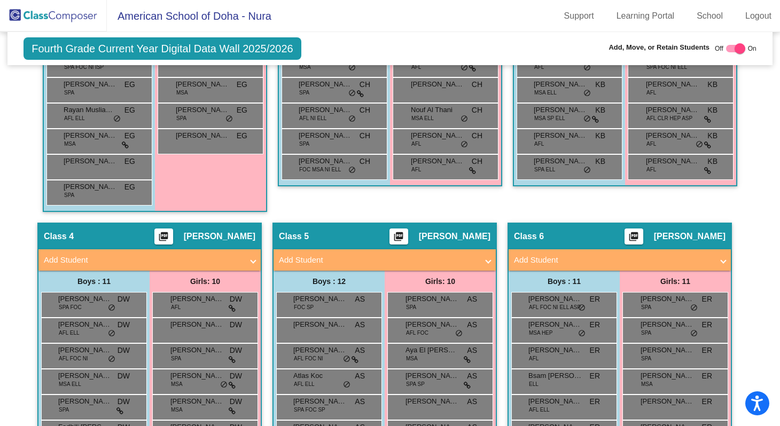
scroll to position [504, 0]
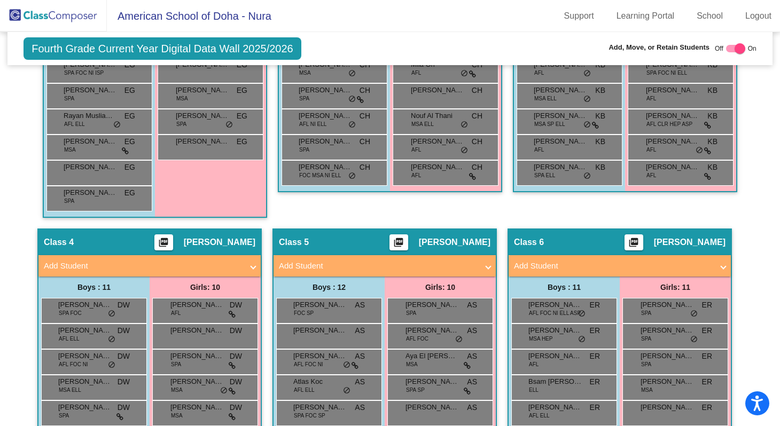
click at [75, 18] on img at bounding box center [53, 16] width 107 height 32
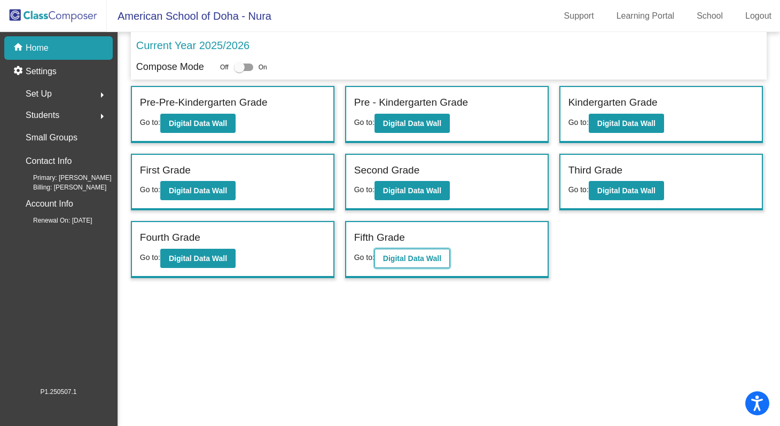
click at [392, 261] on b "Digital Data Wall" at bounding box center [412, 258] width 58 height 9
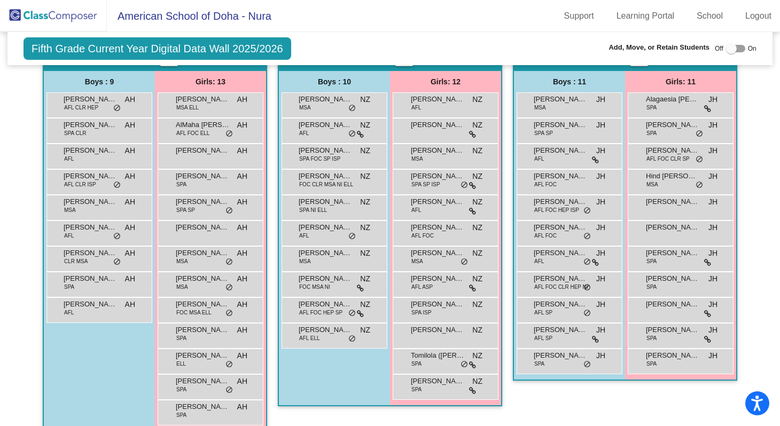
scroll to position [294, 0]
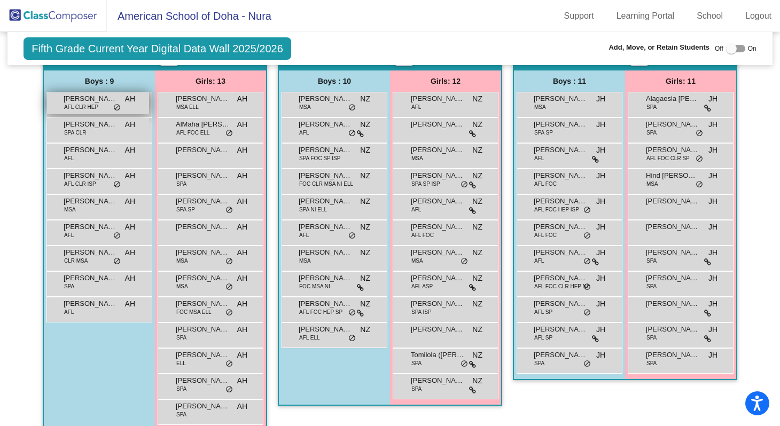
click at [98, 106] on div "[PERSON_NAME] AFL CLR HEP AH lock do_not_disturb_alt" at bounding box center [98, 103] width 102 height 22
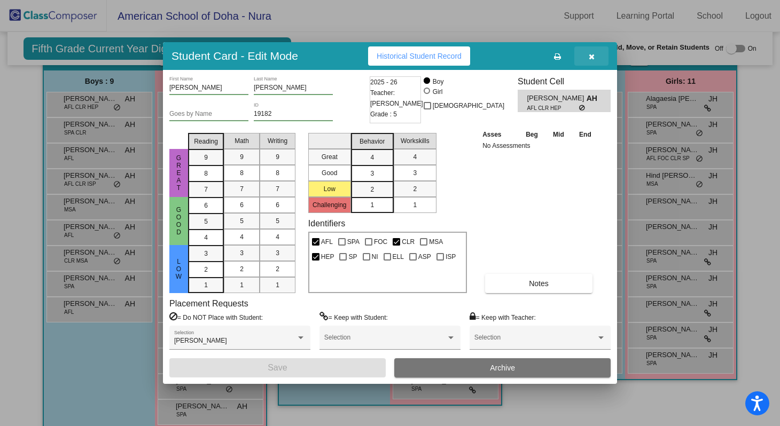
click at [589, 59] on icon "button" at bounding box center [591, 56] width 6 height 7
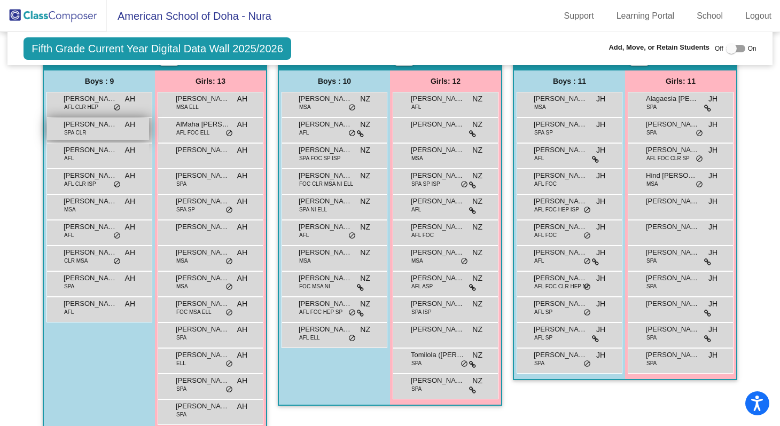
click at [108, 137] on div "[PERSON_NAME] SPA CLR AH lock do_not_disturb_alt" at bounding box center [98, 129] width 102 height 22
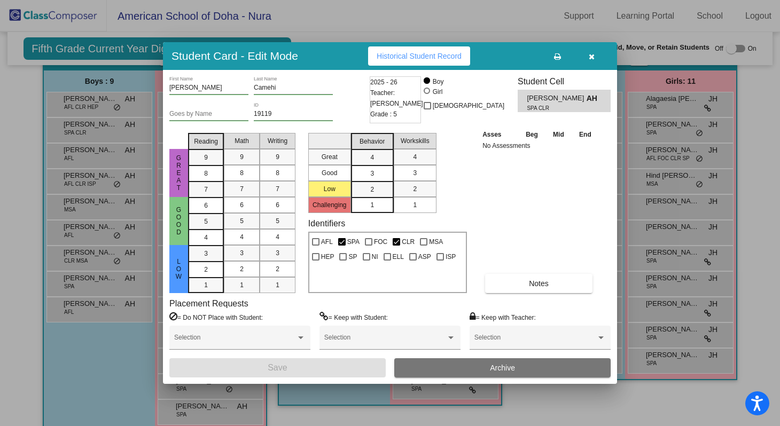
click at [592, 57] on icon "button" at bounding box center [591, 56] width 6 height 7
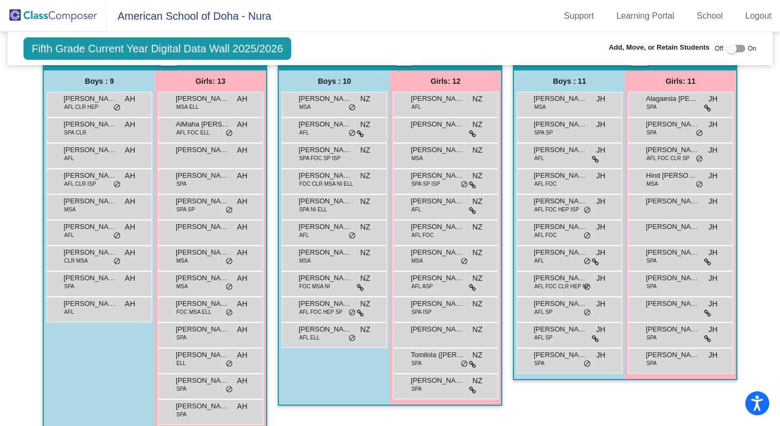
click at [472, 45] on div "Fifth Grade Current Year Digital Data Wall 2025/2026 Add, Move, or Retain Stude…" at bounding box center [389, 48] width 765 height 33
click at [95, 132] on div "[PERSON_NAME] SPA CLR AH lock do_not_disturb_alt" at bounding box center [98, 129] width 102 height 22
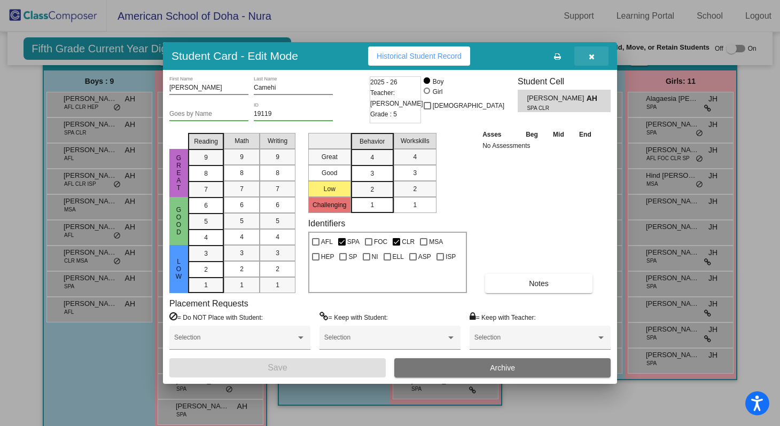
click at [591, 57] on icon "button" at bounding box center [591, 56] width 6 height 7
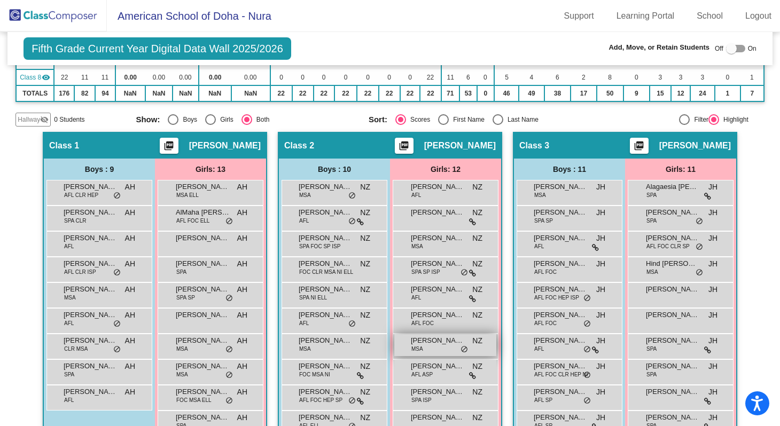
scroll to position [206, 0]
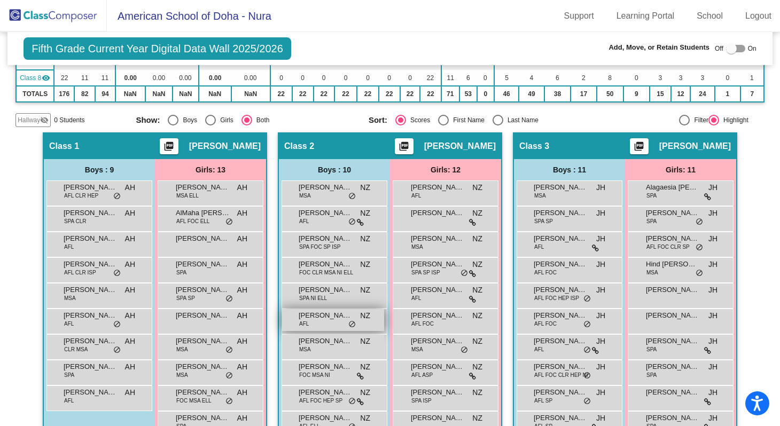
click at [320, 321] on div "[PERSON_NAME] AFL NZ lock do_not_disturb_alt" at bounding box center [333, 320] width 102 height 22
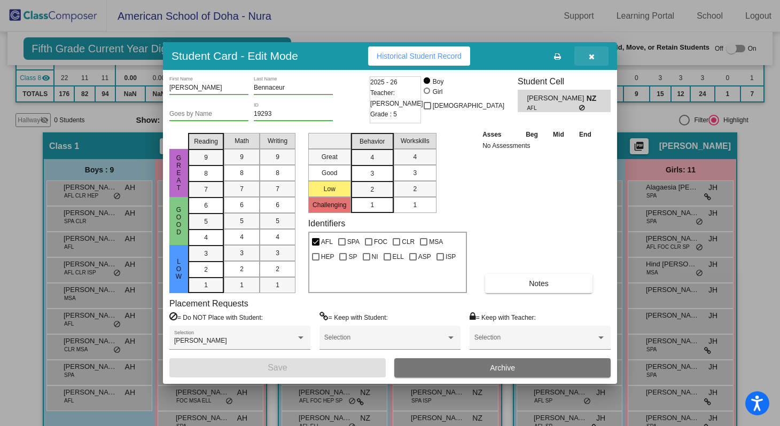
click at [592, 56] on icon "button" at bounding box center [591, 56] width 6 height 7
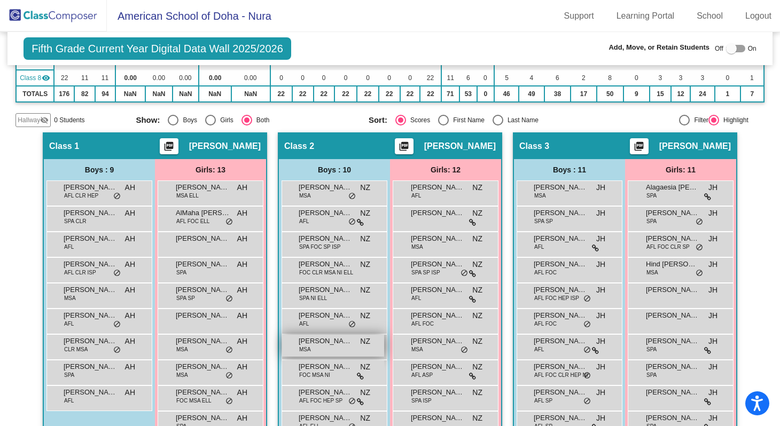
click at [325, 341] on span "[PERSON_NAME]" at bounding box center [325, 341] width 53 height 11
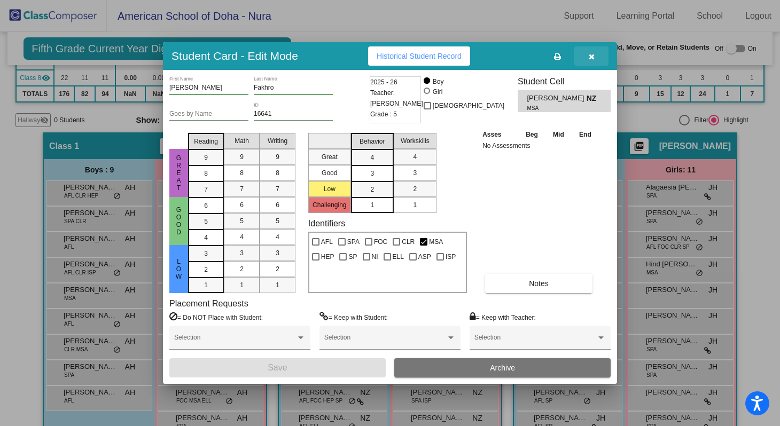
click at [592, 57] on icon "button" at bounding box center [591, 56] width 6 height 7
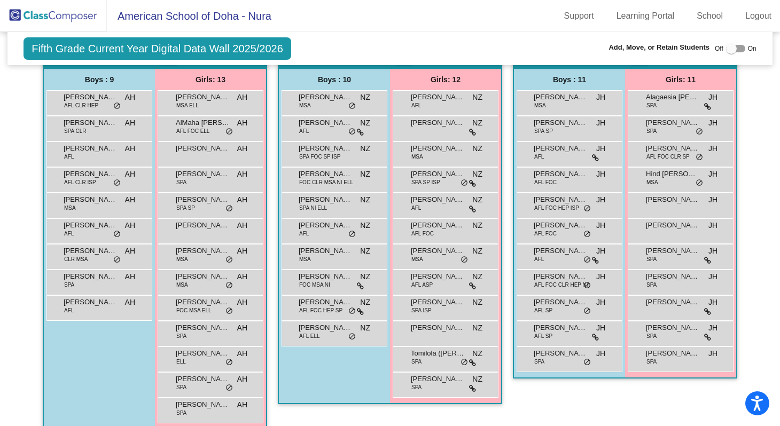
scroll to position [301, 0]
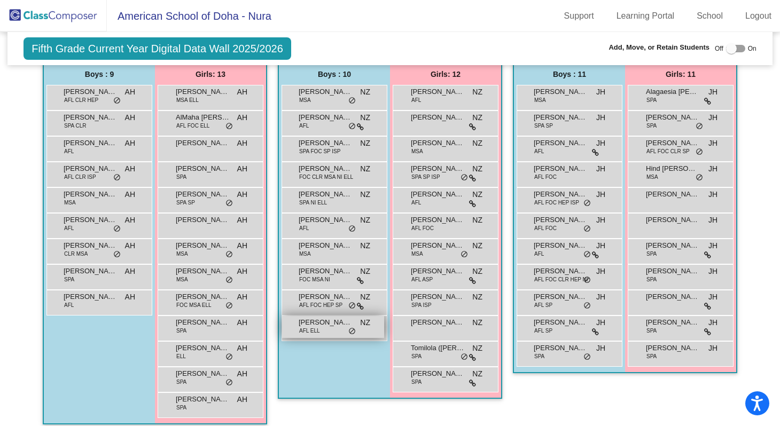
click at [319, 327] on span "[PERSON_NAME]" at bounding box center [325, 322] width 53 height 11
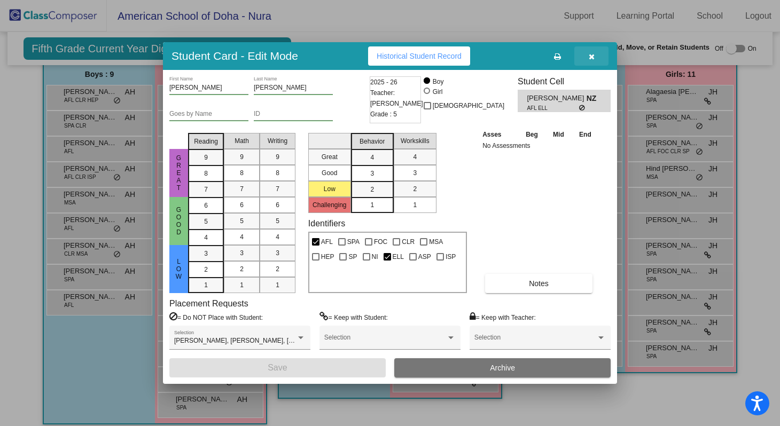
click at [590, 58] on icon "button" at bounding box center [591, 56] width 6 height 7
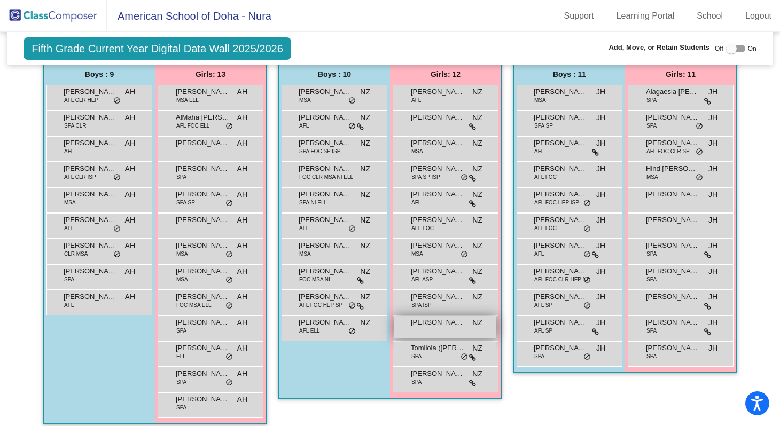
click at [440, 326] on span "[PERSON_NAME] [PERSON_NAME]" at bounding box center [437, 322] width 53 height 11
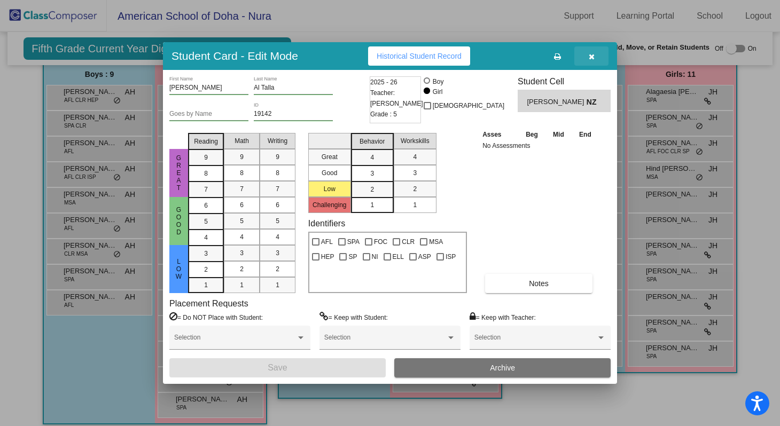
click at [593, 57] on icon "button" at bounding box center [591, 56] width 6 height 7
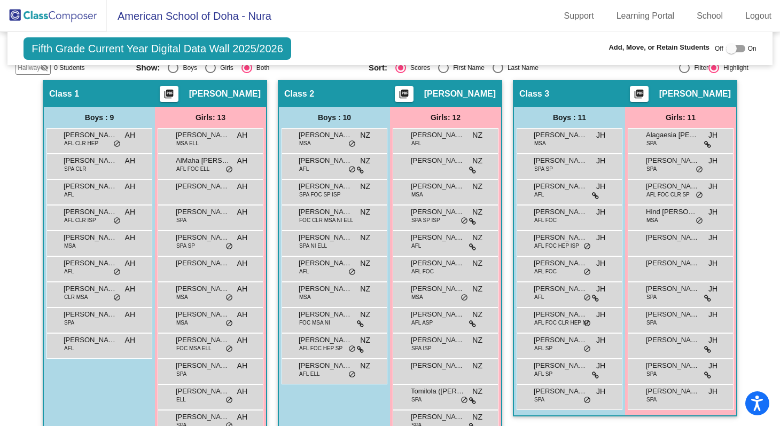
scroll to position [265, 0]
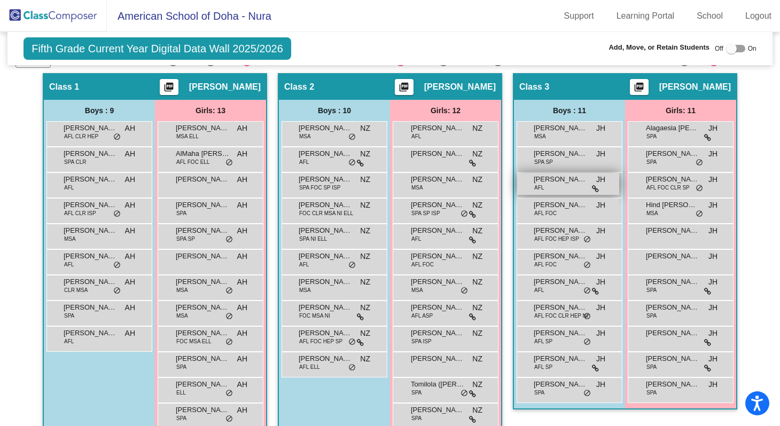
click at [560, 183] on span "[PERSON_NAME] El [PERSON_NAME]" at bounding box center [559, 179] width 53 height 11
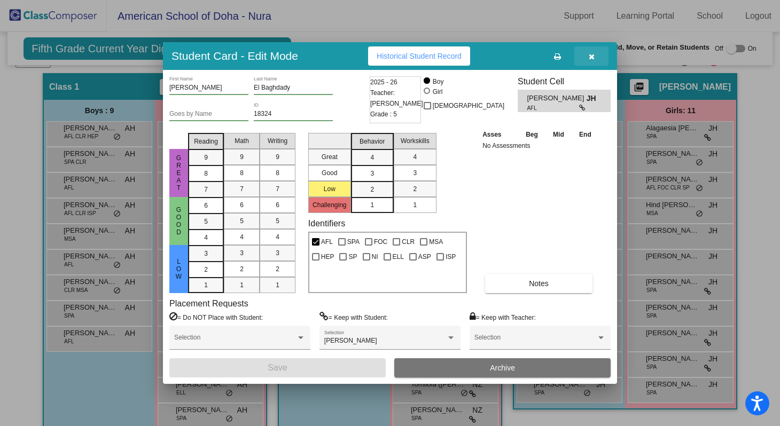
click at [592, 57] on icon "button" at bounding box center [591, 56] width 6 height 7
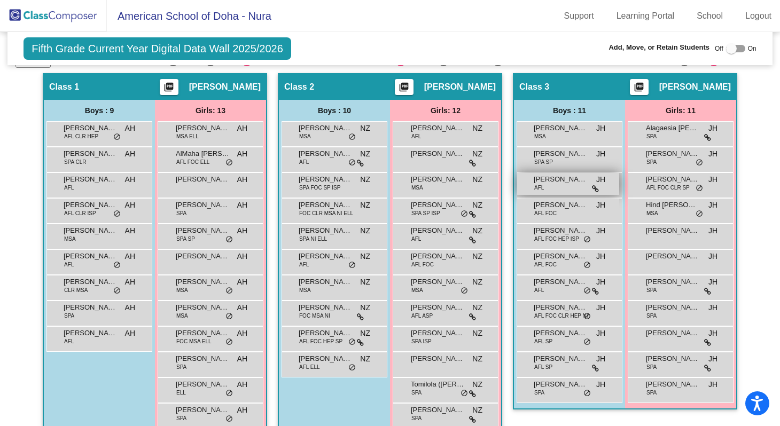
click at [567, 180] on span "[PERSON_NAME] El [PERSON_NAME]" at bounding box center [559, 179] width 53 height 11
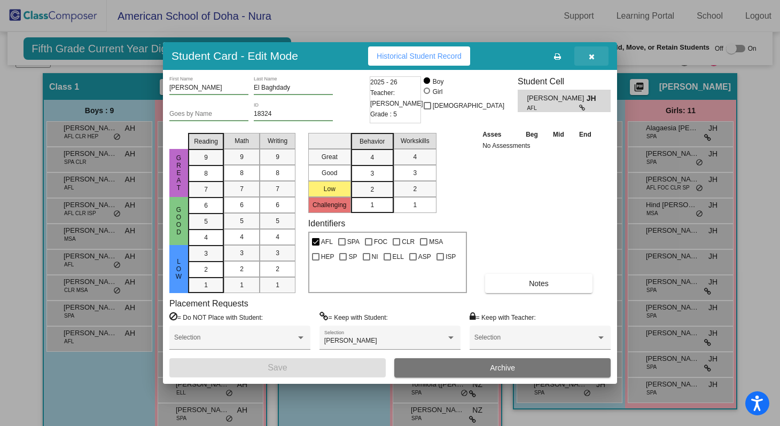
click at [592, 55] on icon "button" at bounding box center [591, 56] width 6 height 7
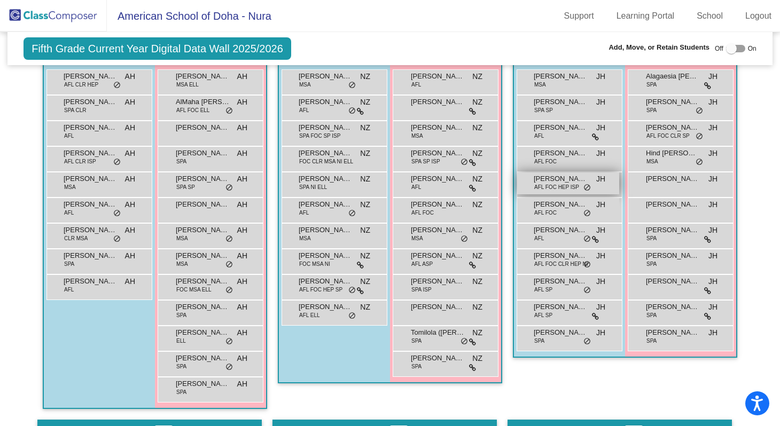
scroll to position [318, 0]
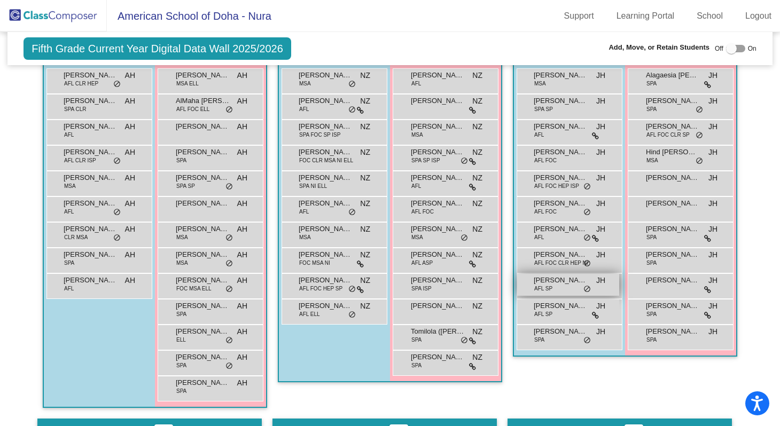
click at [549, 284] on span "[PERSON_NAME] [PERSON_NAME]" at bounding box center [559, 280] width 53 height 11
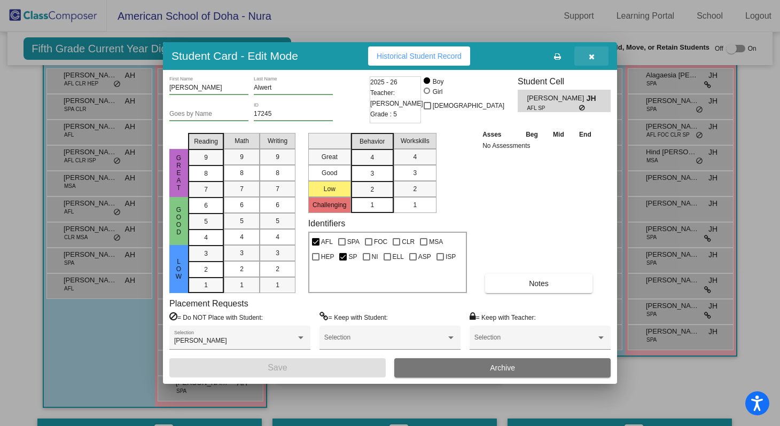
click at [592, 58] on icon "button" at bounding box center [591, 56] width 6 height 7
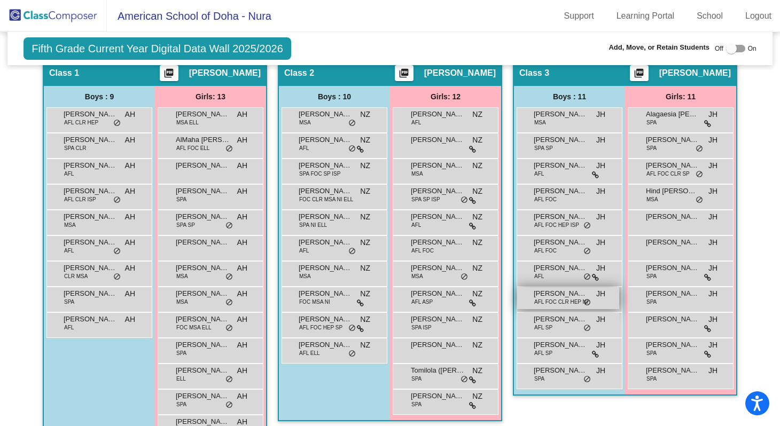
scroll to position [273, 0]
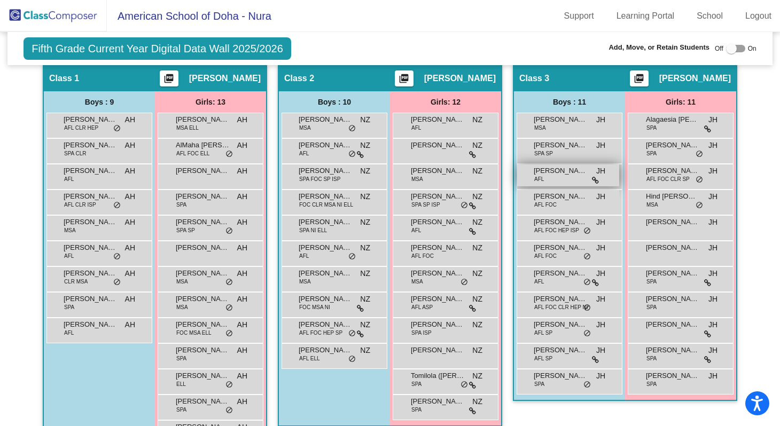
click at [559, 175] on span "[PERSON_NAME] El [PERSON_NAME]" at bounding box center [559, 171] width 53 height 11
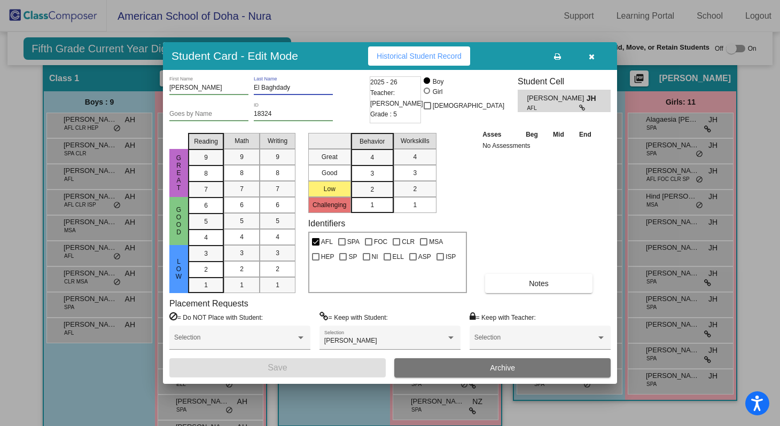
drag, startPoint x: 291, startPoint y: 89, endPoint x: 254, endPoint y: 89, distance: 36.8
click at [253, 89] on div "[PERSON_NAME] First Name El [PERSON_NAME] Last Name" at bounding box center [268, 89] width 198 height 26
click at [591, 56] on icon "button" at bounding box center [591, 56] width 6 height 7
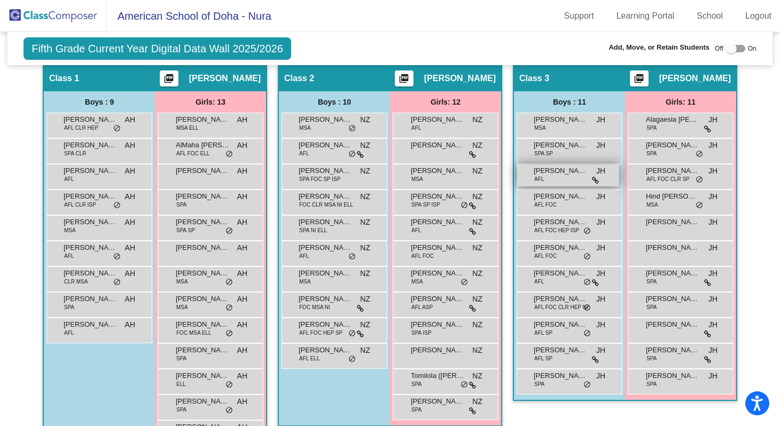
click at [589, 171] on div "[PERSON_NAME] El [PERSON_NAME] AFL JH lock do_not_disturb_alt" at bounding box center [568, 175] width 102 height 22
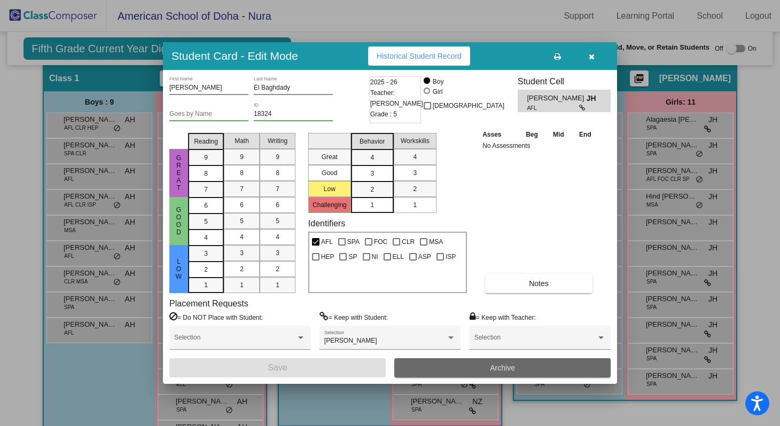
click at [530, 370] on button "Archive" at bounding box center [502, 367] width 216 height 19
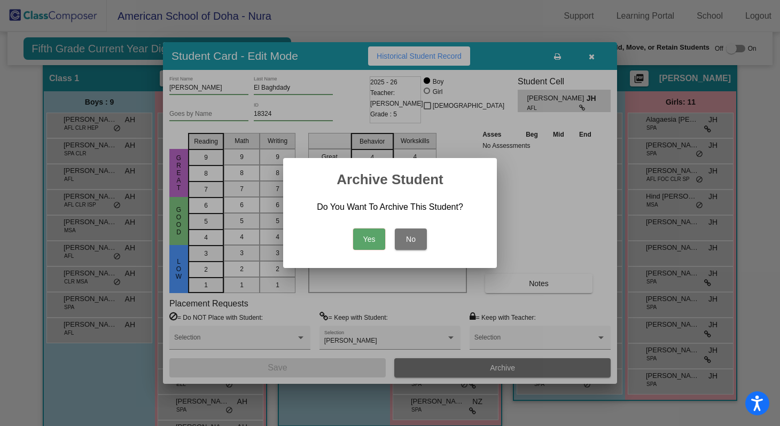
click at [370, 239] on button "Yes" at bounding box center [369, 239] width 32 height 21
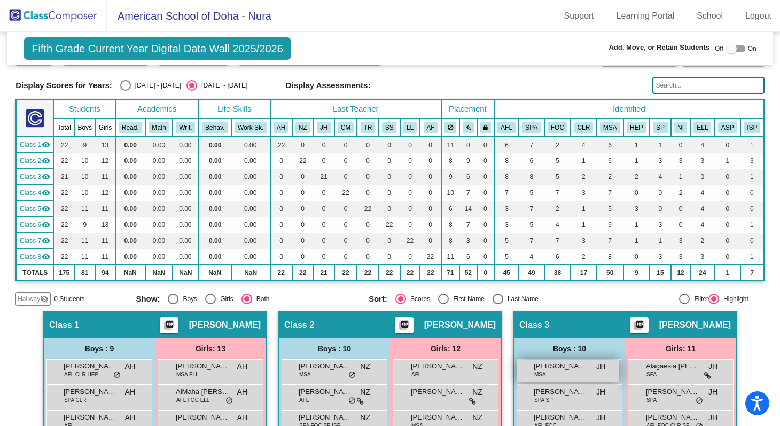
scroll to position [0, 0]
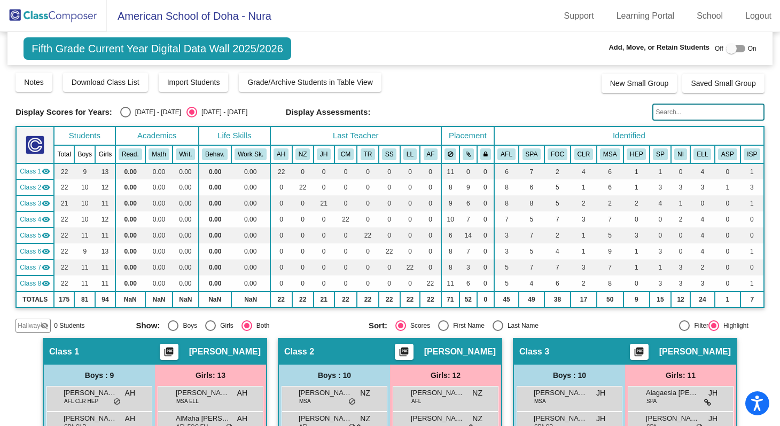
click at [727, 51] on div at bounding box center [731, 48] width 11 height 11
checkbox input "true"
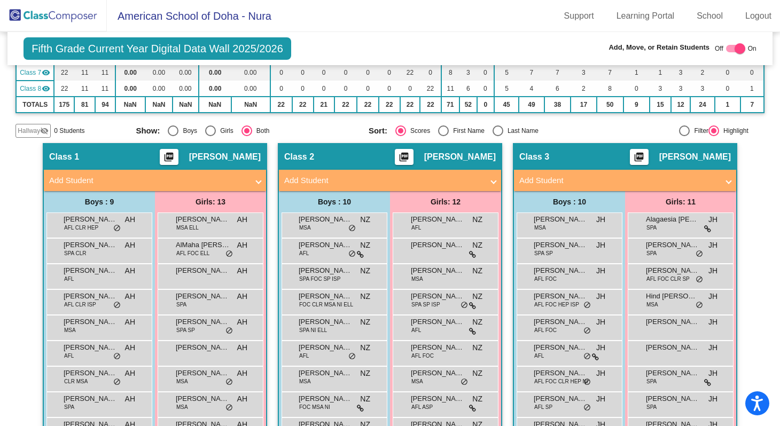
scroll to position [201, 0]
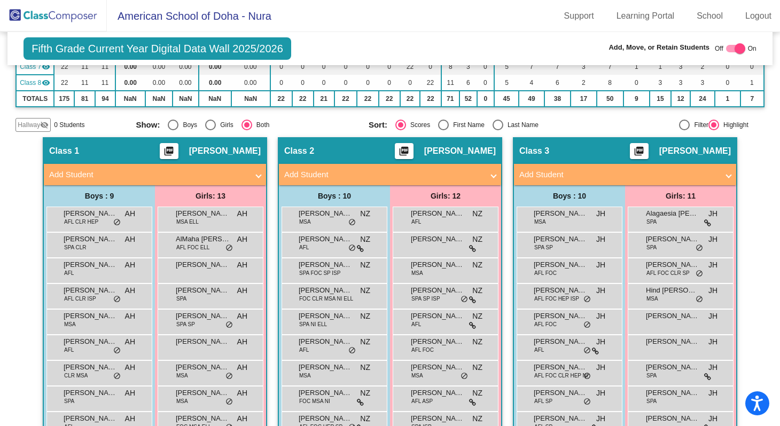
click at [726, 177] on span at bounding box center [728, 175] width 4 height 12
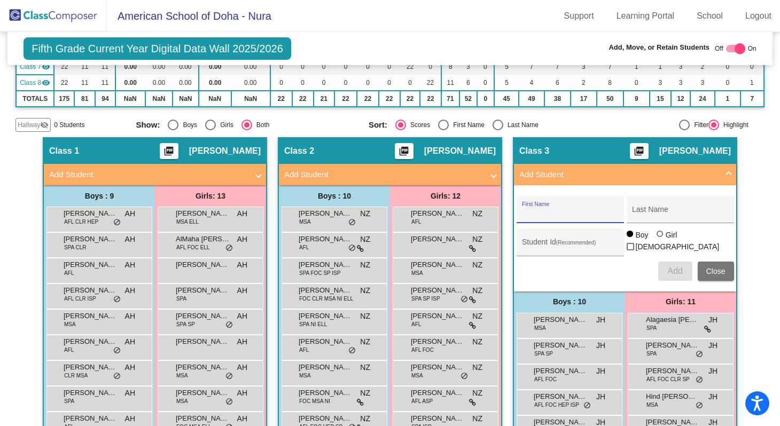
click at [538, 210] on input "First Name" at bounding box center [570, 213] width 96 height 9
paste input "[PERSON_NAME]"
drag, startPoint x: 539, startPoint y: 215, endPoint x: 566, endPoint y: 214, distance: 26.7
click at [566, 215] on input "[PERSON_NAME]" at bounding box center [570, 213] width 96 height 9
type input "Layth"
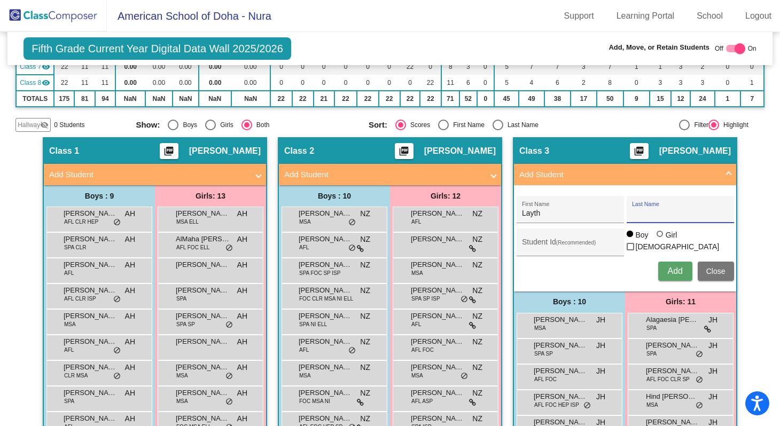
click at [644, 213] on input "Last Name" at bounding box center [680, 213] width 96 height 9
paste input "[PERSON_NAME]"
drag, startPoint x: 649, startPoint y: 214, endPoint x: 624, endPoint y: 215, distance: 25.1
click at [626, 215] on div "[PERSON_NAME] Last Name" at bounding box center [679, 209] width 107 height 27
type input "Sabti"
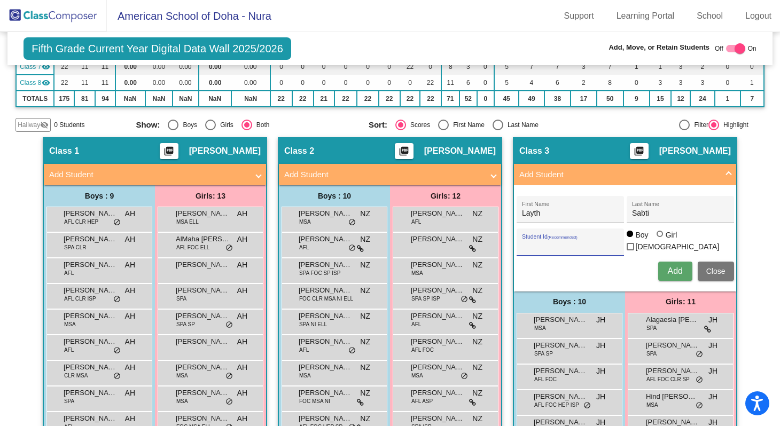
click at [551, 245] on input "Student Id (Recommended)" at bounding box center [570, 246] width 96 height 9
type input "19426"
click at [672, 272] on span "Add" at bounding box center [674, 270] width 15 height 9
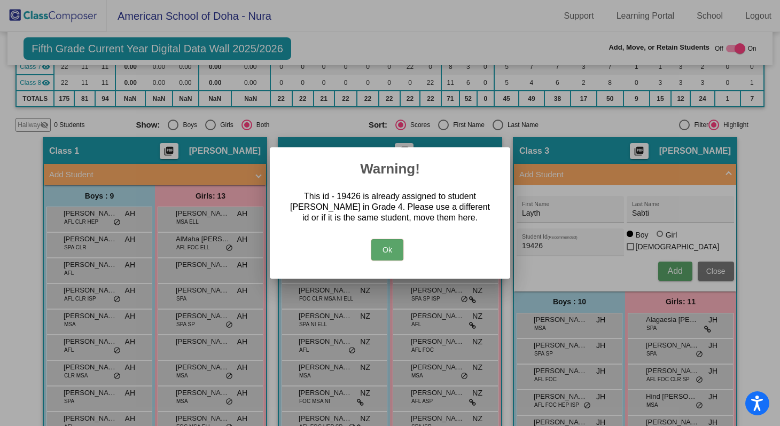
click at [389, 252] on button "Ok" at bounding box center [387, 249] width 32 height 21
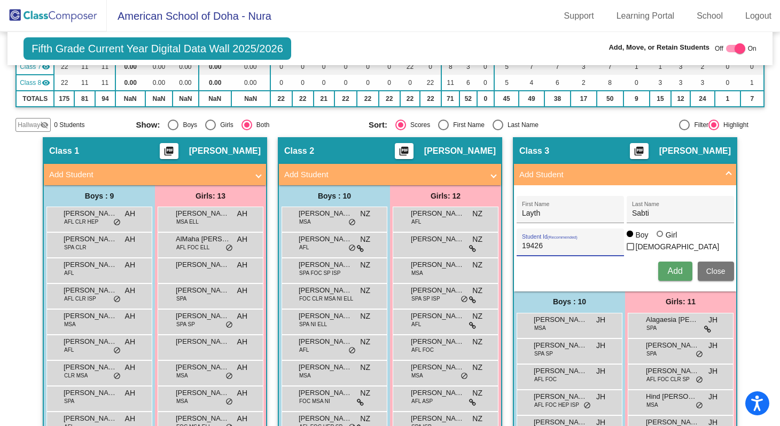
drag, startPoint x: 545, startPoint y: 247, endPoint x: 515, endPoint y: 245, distance: 30.5
click at [516, 246] on div "19426 Student Id (Recommended)" at bounding box center [569, 242] width 107 height 27
drag, startPoint x: 541, startPoint y: 215, endPoint x: 511, endPoint y: 215, distance: 29.9
click at [511, 215] on div "[PERSON_NAME] First Name Sabti Last Name Student Id (Recommended) Boy Girl [DEM…" at bounding box center [625, 239] width 228 height 96
click at [721, 272] on span "Close" at bounding box center [715, 271] width 19 height 9
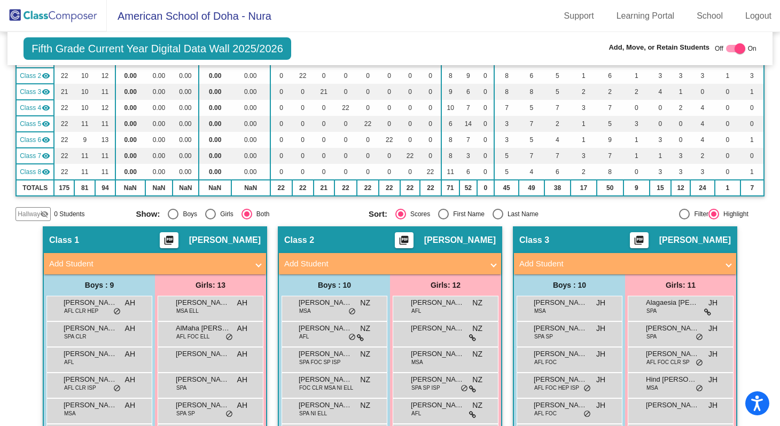
scroll to position [0, 0]
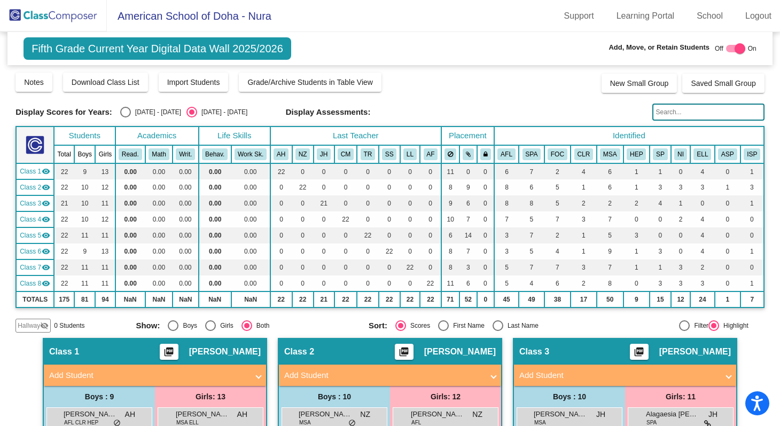
click at [664, 112] on input "text" at bounding box center [708, 112] width 112 height 17
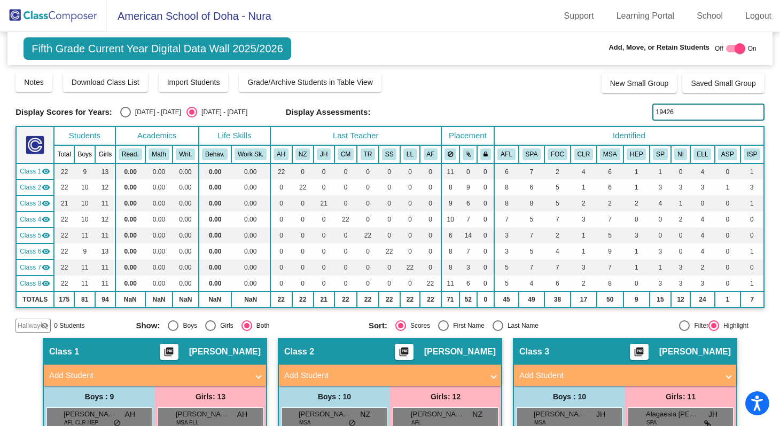
type input "19426"
drag, startPoint x: 674, startPoint y: 113, endPoint x: 650, endPoint y: 111, distance: 23.6
click at [652, 111] on input "19426" at bounding box center [708, 112] width 112 height 17
type input "Layth"
click at [67, 13] on img at bounding box center [53, 16] width 107 height 32
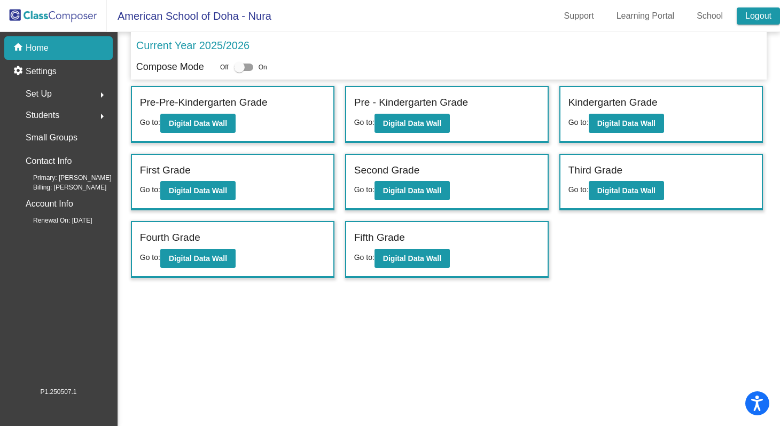
click at [749, 17] on link "Logout" at bounding box center [757, 15] width 43 height 17
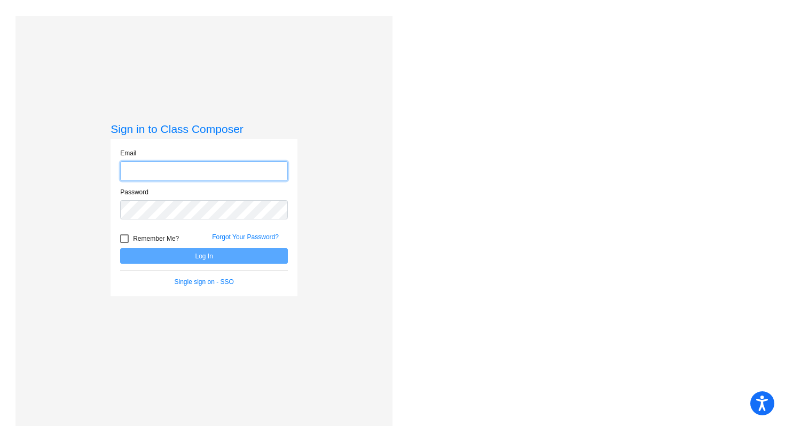
type input "[EMAIL_ADDRESS][DOMAIN_NAME]"
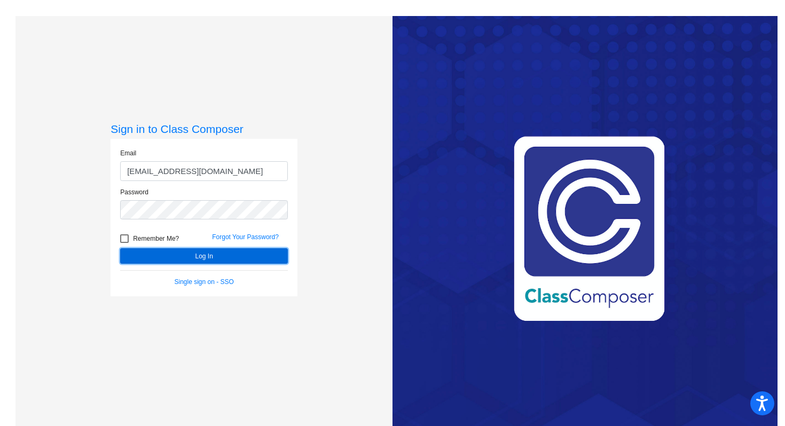
click at [231, 258] on button "Log In" at bounding box center [204, 255] width 168 height 15
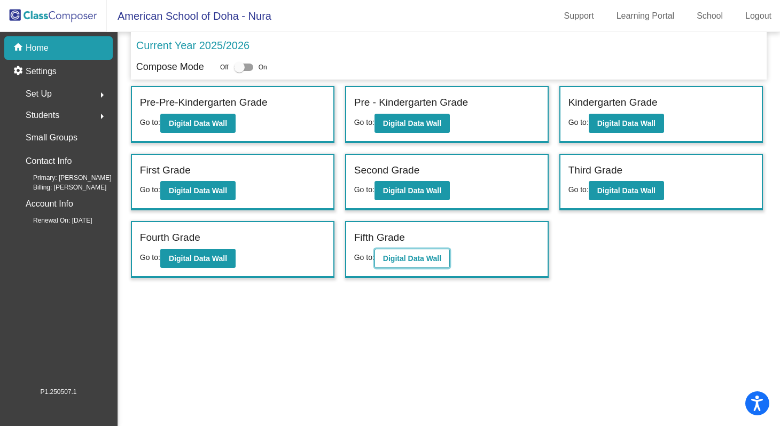
click at [413, 259] on b "Digital Data Wall" at bounding box center [412, 258] width 58 height 9
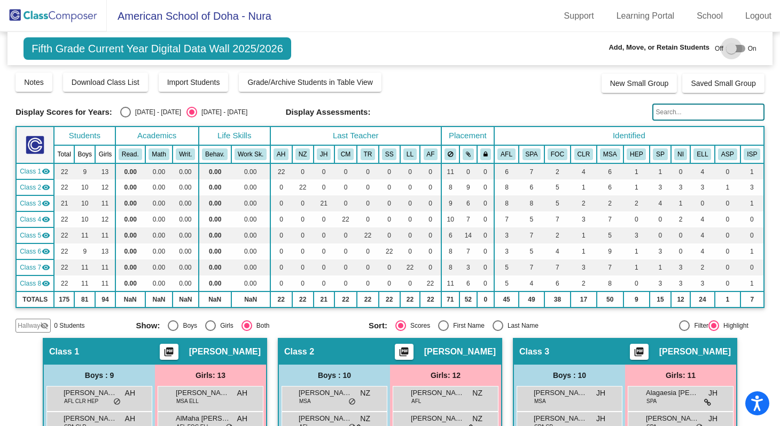
click at [726, 48] on div at bounding box center [731, 48] width 11 height 11
checkbox input "true"
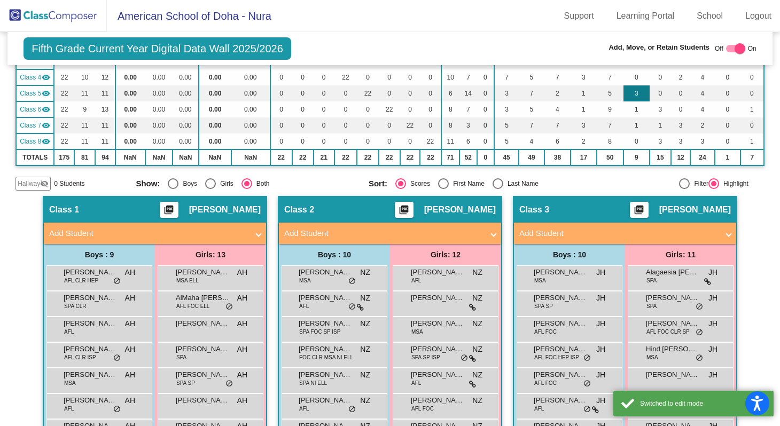
scroll to position [149, 0]
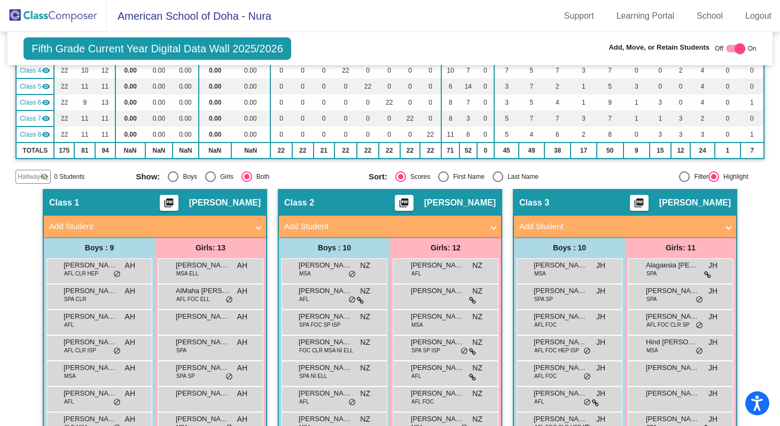
click at [727, 224] on span at bounding box center [728, 227] width 4 height 12
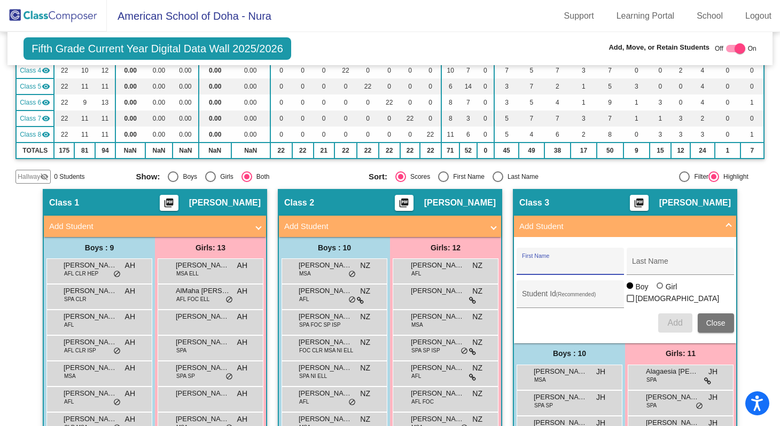
click at [563, 264] on input "First Name" at bounding box center [570, 265] width 96 height 9
paste input "[PERSON_NAME]"
type input "[PERSON_NAME]"
click at [636, 265] on input "Last Name" at bounding box center [680, 265] width 96 height 9
paste input "[PERSON_NAME]"
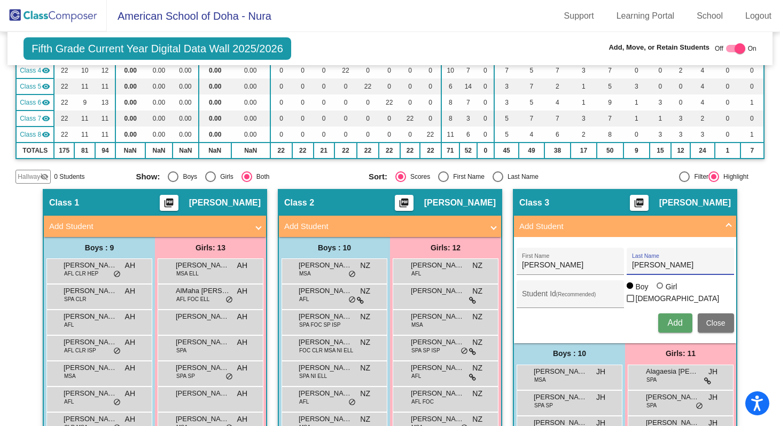
drag, startPoint x: 652, startPoint y: 266, endPoint x: 624, endPoint y: 266, distance: 28.3
click at [626, 266] on div "[PERSON_NAME] Last Name" at bounding box center [679, 261] width 107 height 27
type input "Sabti"
drag, startPoint x: 540, startPoint y: 265, endPoint x: 566, endPoint y: 268, distance: 25.8
click at [566, 268] on input "[PERSON_NAME]" at bounding box center [570, 265] width 96 height 9
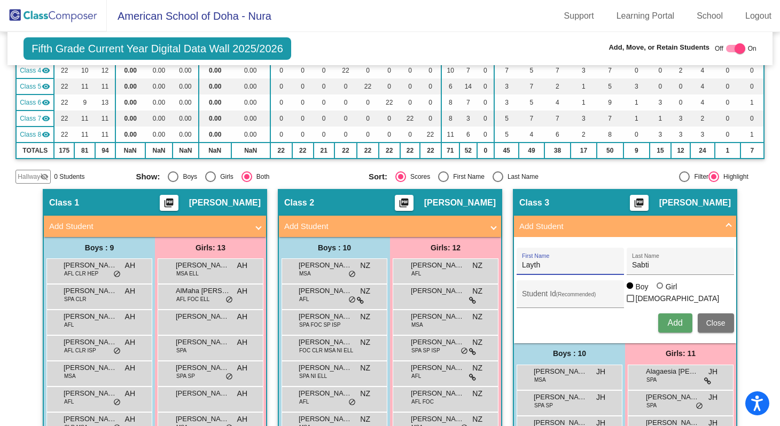
type input "Layth"
click at [671, 322] on span "Add" at bounding box center [674, 322] width 15 height 9
click at [714, 324] on span "Close" at bounding box center [715, 323] width 19 height 9
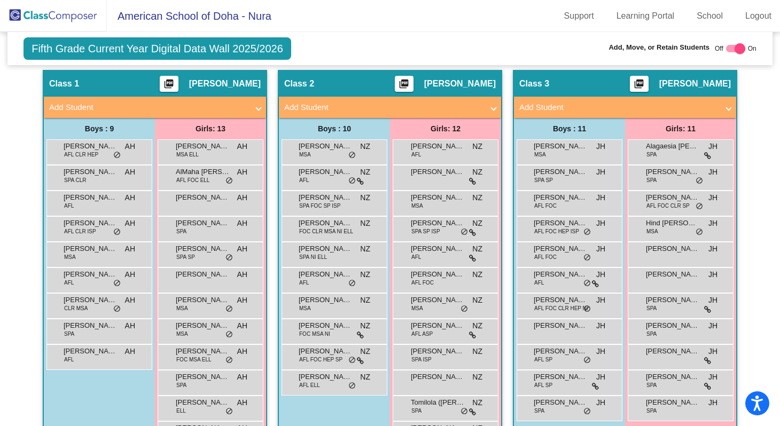
scroll to position [0, 0]
click at [660, 153] on div "Alagaesia [PERSON_NAME] SPA JH lock do_not_disturb_alt" at bounding box center [680, 151] width 102 height 22
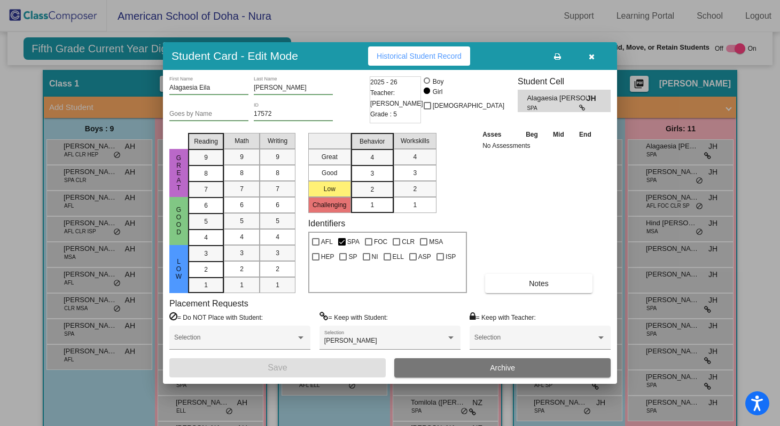
click at [591, 55] on icon "button" at bounding box center [591, 56] width 6 height 7
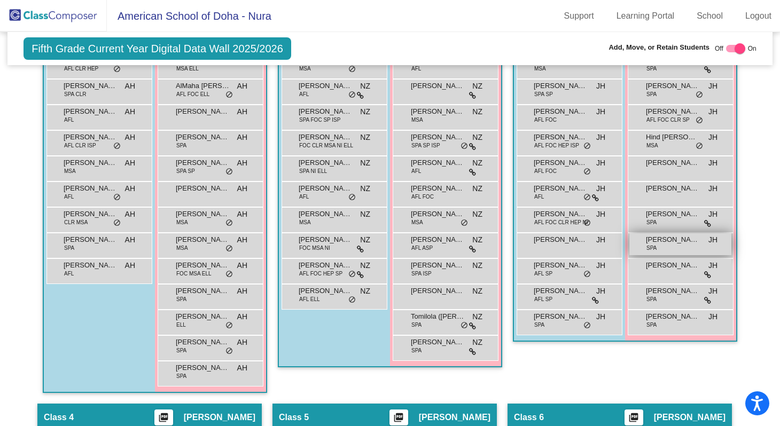
scroll to position [355, 0]
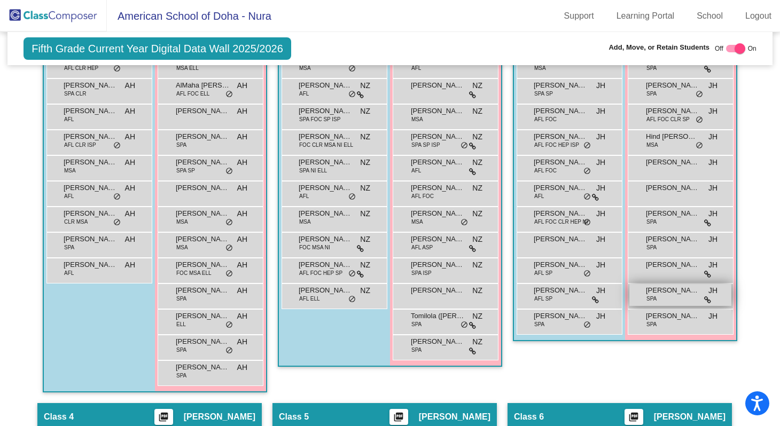
click at [666, 291] on span "[PERSON_NAME] Son" at bounding box center [672, 290] width 53 height 11
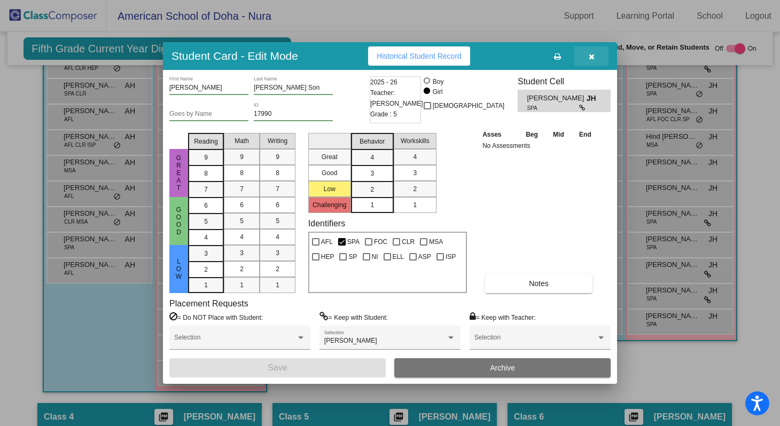
click at [589, 57] on icon "button" at bounding box center [591, 56] width 6 height 7
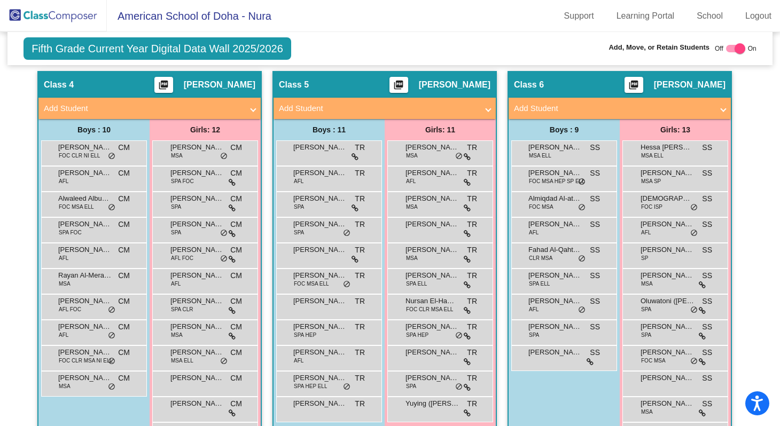
scroll to position [690, 0]
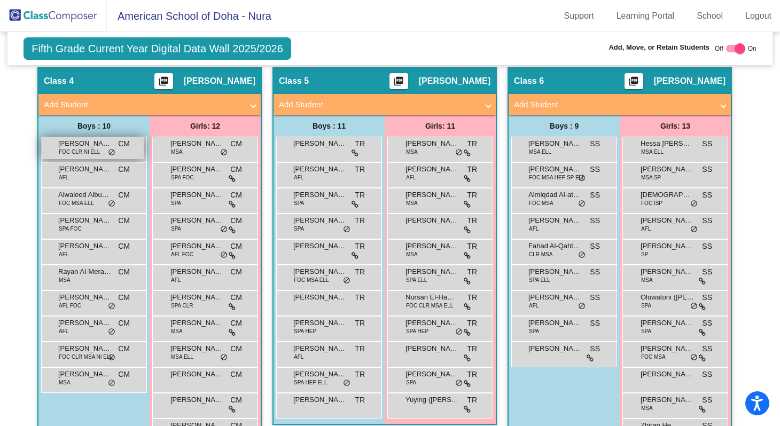
click at [85, 148] on span "FOC CLR NI ELL" at bounding box center [79, 152] width 41 height 8
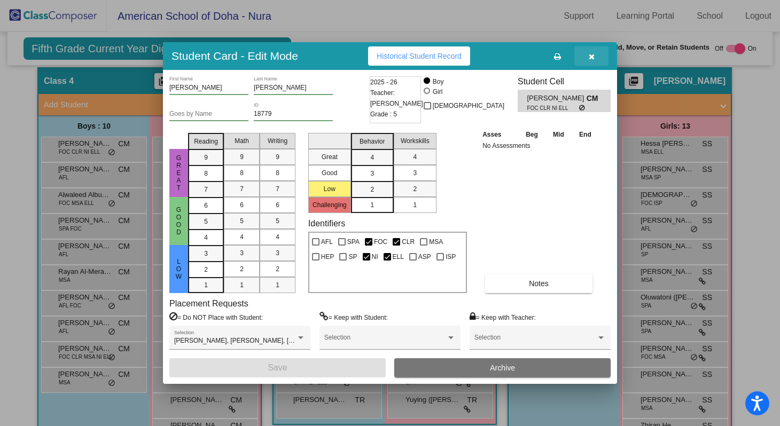
click at [592, 57] on icon "button" at bounding box center [591, 56] width 6 height 7
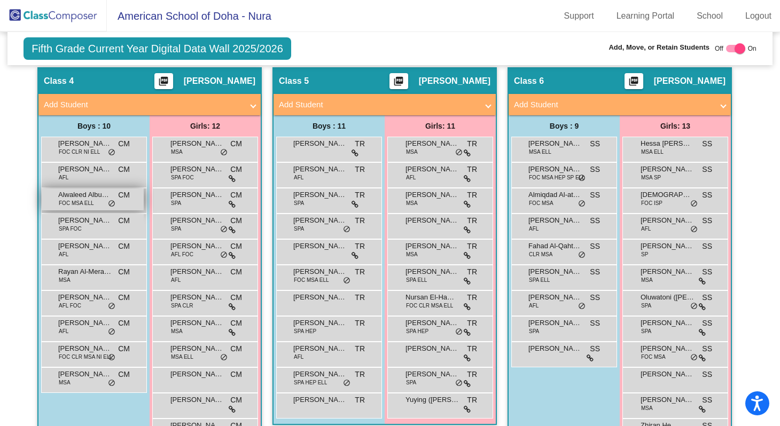
click at [80, 200] on span "FOC MSA ELL" at bounding box center [76, 203] width 35 height 8
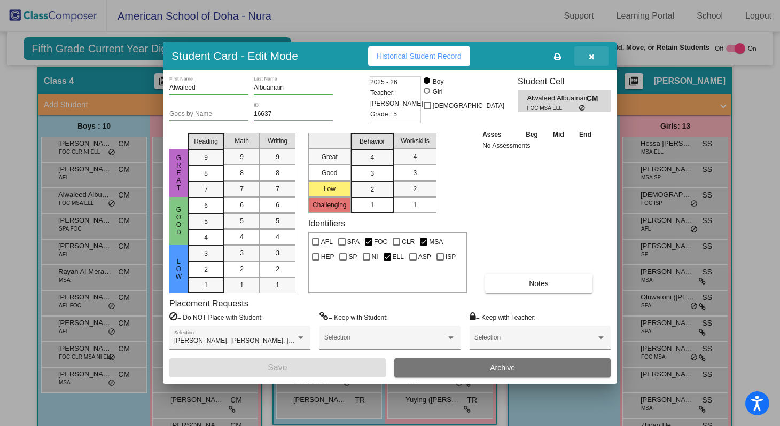
click at [594, 57] on button "button" at bounding box center [591, 55] width 34 height 19
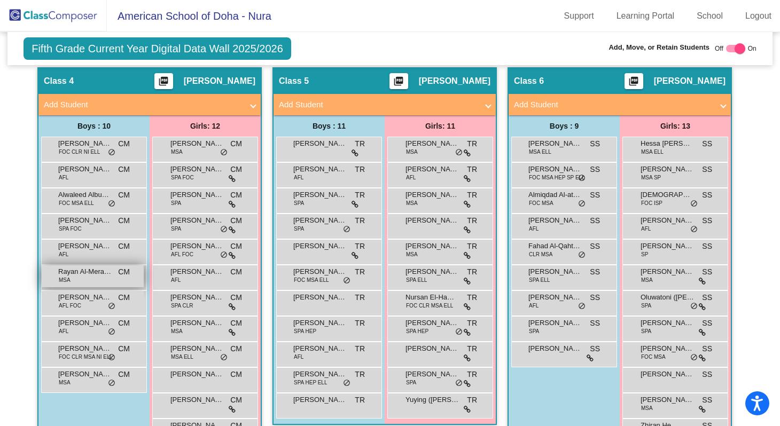
click at [82, 273] on span "Rayan Al-Meraikhi" at bounding box center [84, 271] width 53 height 11
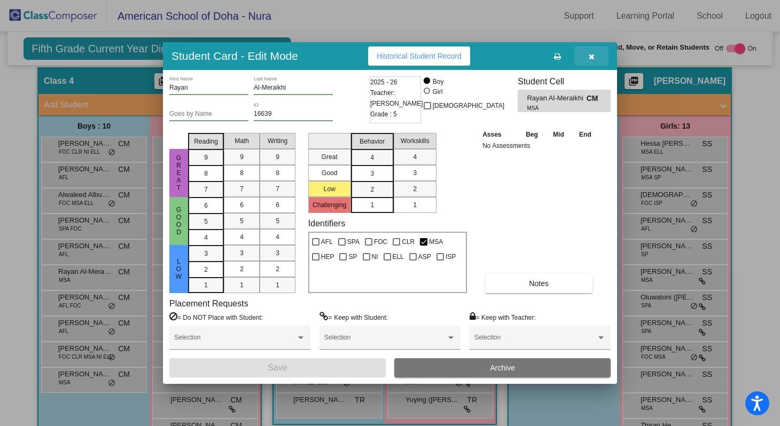
click at [593, 55] on icon "button" at bounding box center [591, 56] width 6 height 7
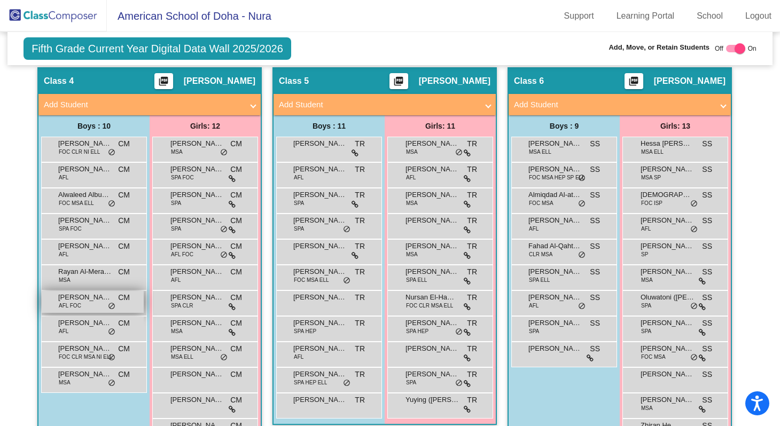
click at [85, 299] on span "[PERSON_NAME] [PERSON_NAME]" at bounding box center [84, 297] width 53 height 11
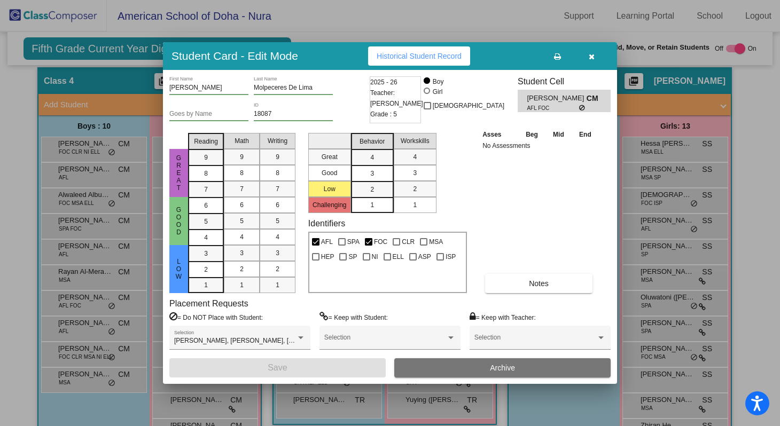
click at [590, 59] on icon "button" at bounding box center [591, 56] width 6 height 7
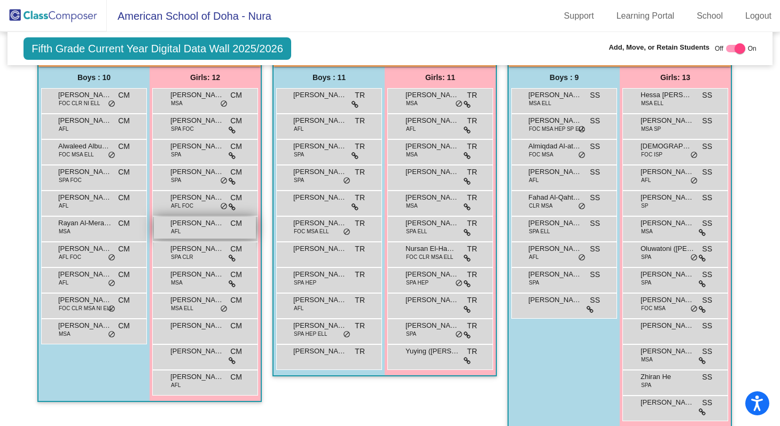
scroll to position [736, 0]
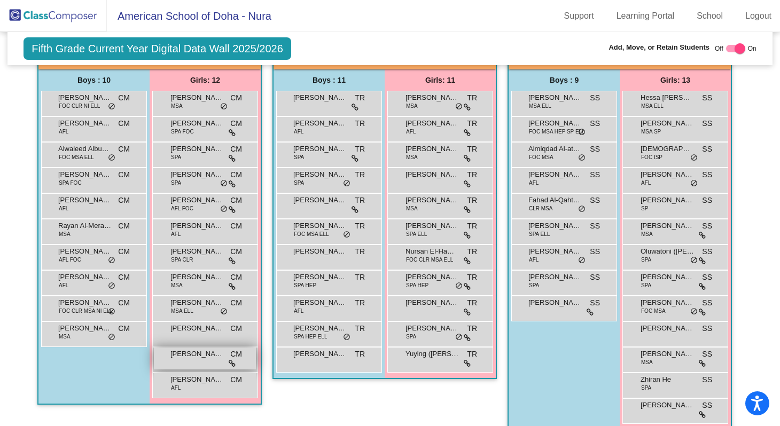
click at [184, 357] on span "[PERSON_NAME]" at bounding box center [196, 354] width 53 height 11
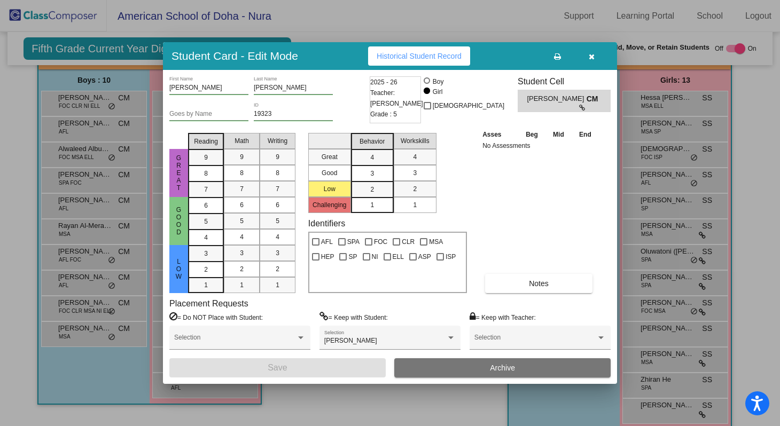
click at [592, 55] on icon "button" at bounding box center [591, 56] width 6 height 7
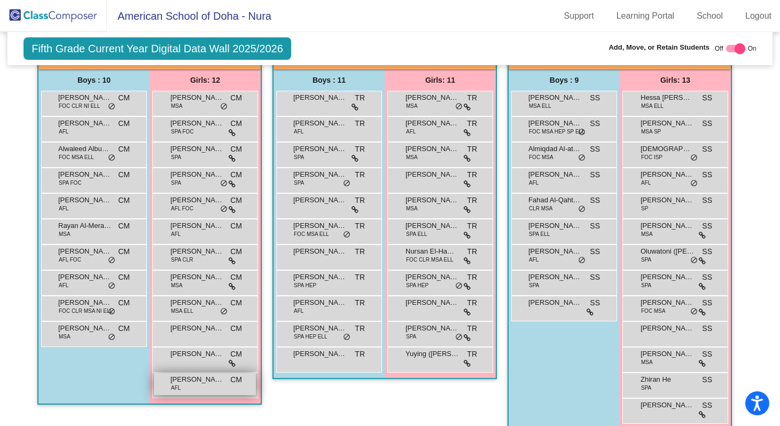
click at [192, 382] on span "[PERSON_NAME]" at bounding box center [196, 379] width 53 height 11
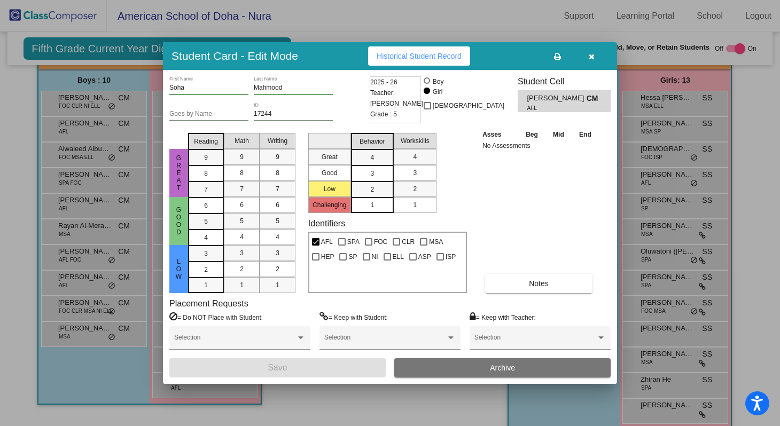
click at [591, 57] on icon "button" at bounding box center [591, 56] width 6 height 7
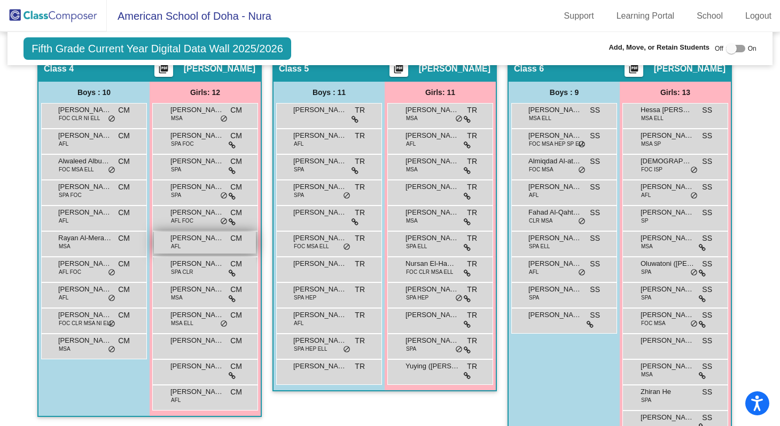
scroll to position [682, 0]
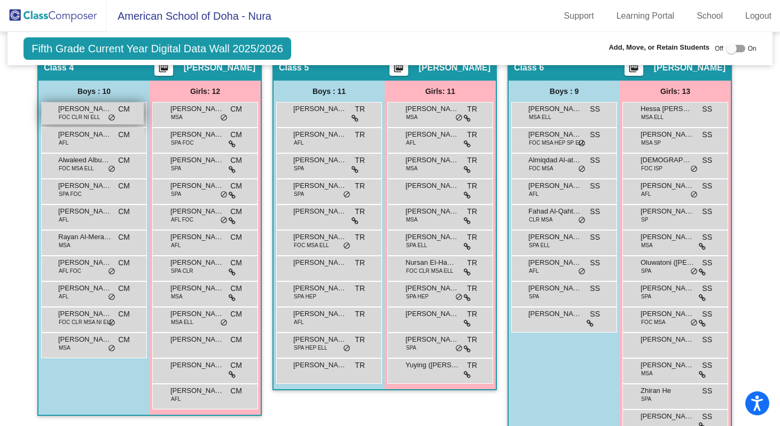
click at [93, 112] on span "[PERSON_NAME]" at bounding box center [84, 109] width 53 height 11
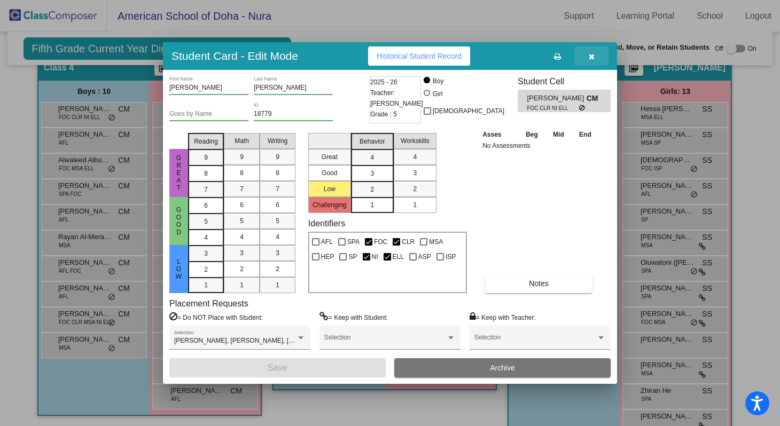
click at [589, 57] on icon "button" at bounding box center [591, 56] width 6 height 7
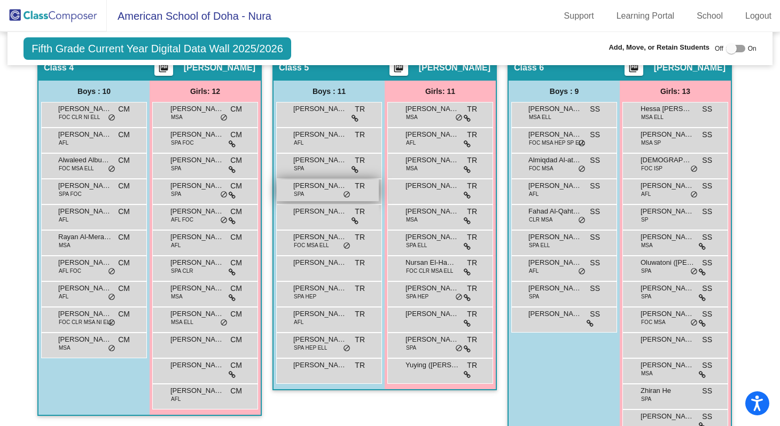
click at [315, 187] on span "[PERSON_NAME] de [PERSON_NAME]" at bounding box center [319, 185] width 53 height 11
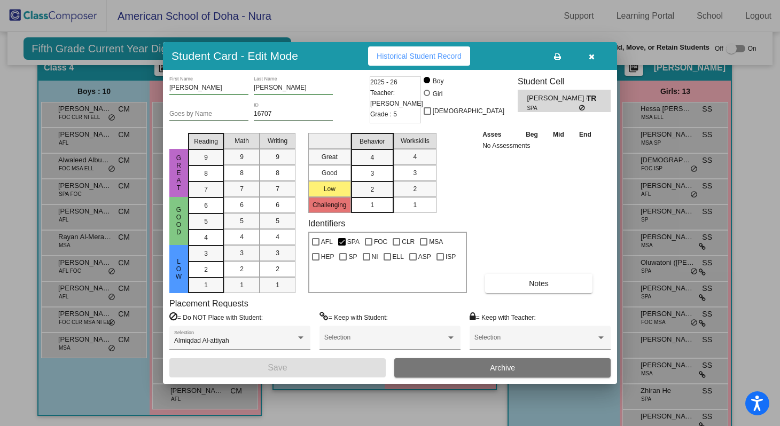
click at [591, 54] on icon "button" at bounding box center [591, 56] width 6 height 7
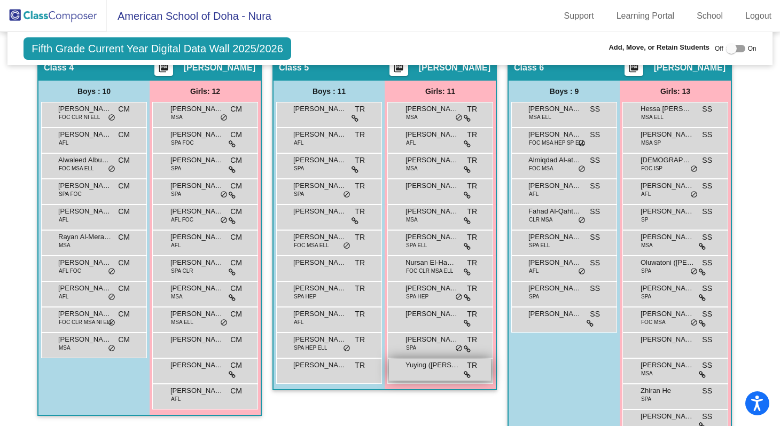
click at [426, 366] on span "Yuying ([PERSON_NAME]" at bounding box center [431, 365] width 53 height 11
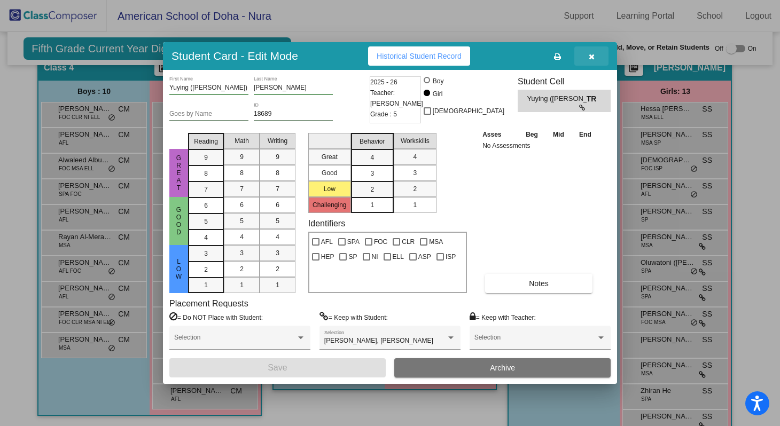
click at [591, 56] on icon "button" at bounding box center [591, 56] width 6 height 7
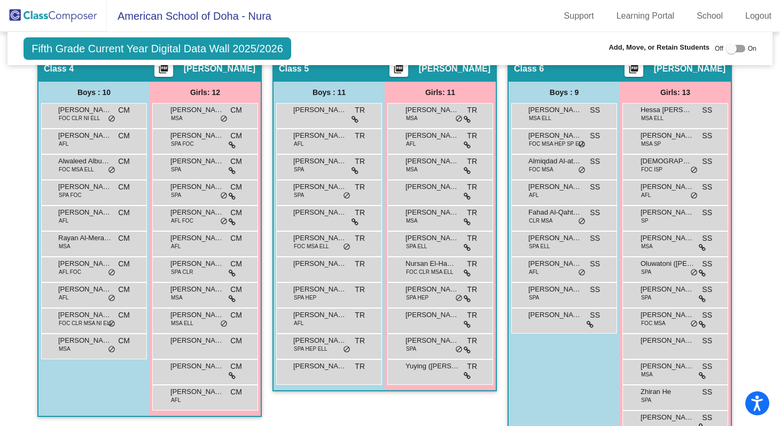
scroll to position [681, 0]
click at [549, 243] on span "[PERSON_NAME] [PERSON_NAME]" at bounding box center [554, 238] width 53 height 11
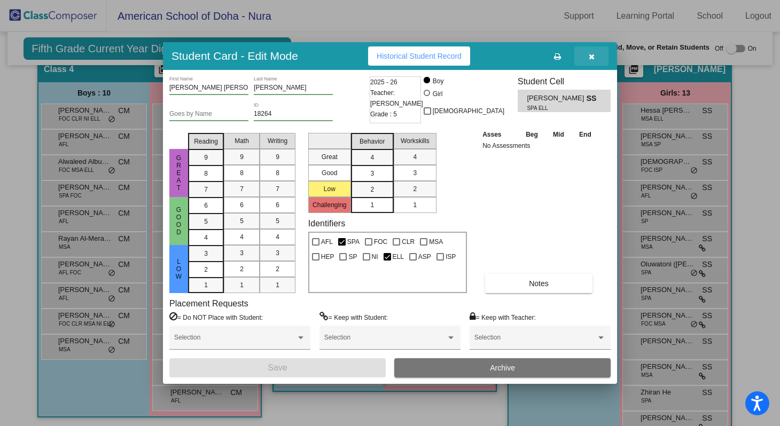
click at [591, 55] on icon "button" at bounding box center [591, 56] width 6 height 7
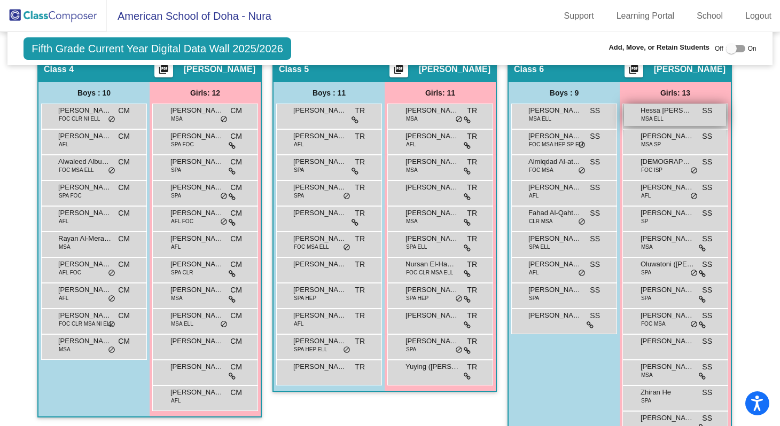
click at [666, 113] on span "Hessa [PERSON_NAME]" at bounding box center [666, 110] width 53 height 11
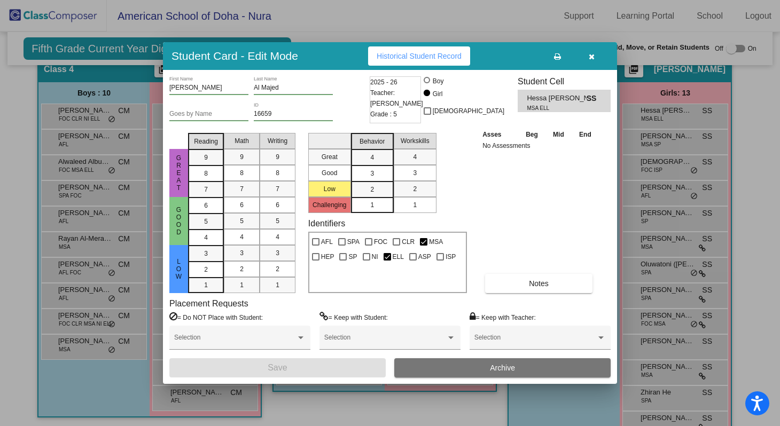
click at [588, 56] on icon "button" at bounding box center [591, 56] width 6 height 7
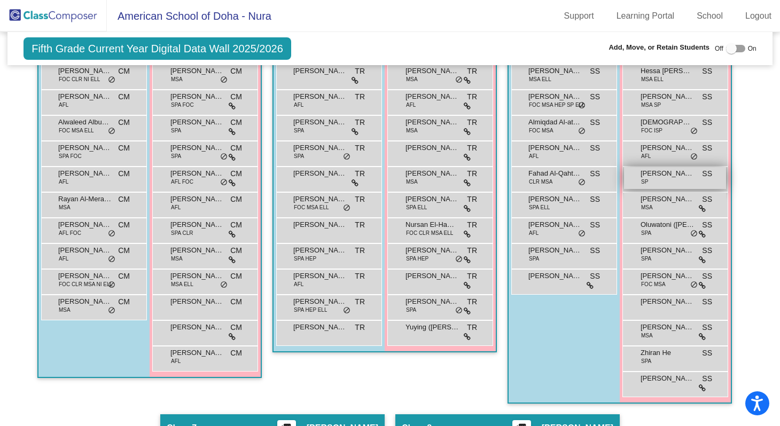
scroll to position [723, 0]
